Goal: Navigation & Orientation: Find specific page/section

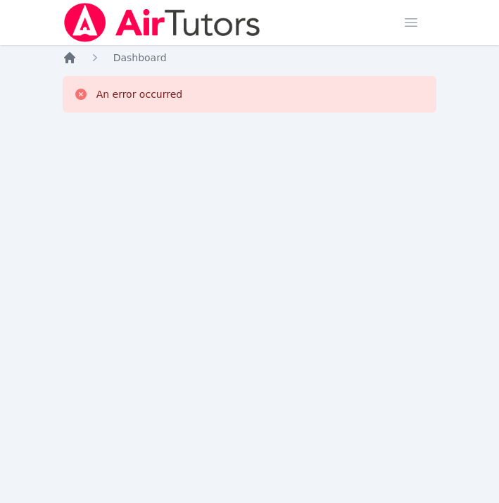
click at [66, 53] on icon "Breadcrumb" at bounding box center [70, 58] width 14 height 14
